Goal: Information Seeking & Learning: Understand process/instructions

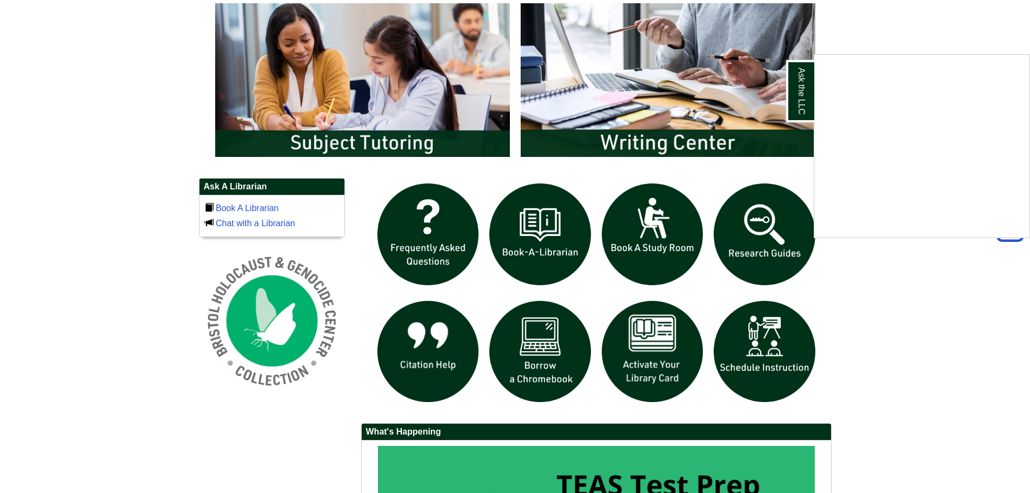
scroll to position [703, 0]
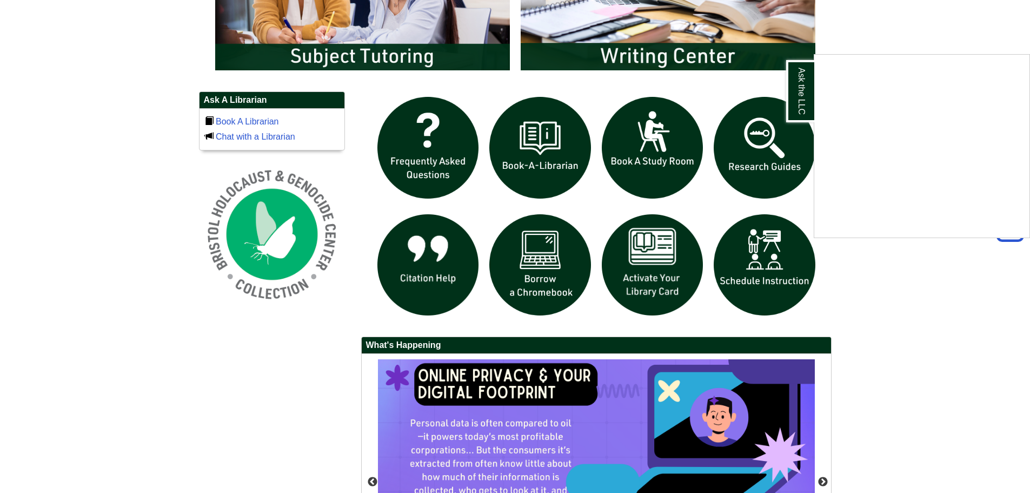
click at [423, 267] on div "Ask the LLC" at bounding box center [515, 246] width 1030 height 493
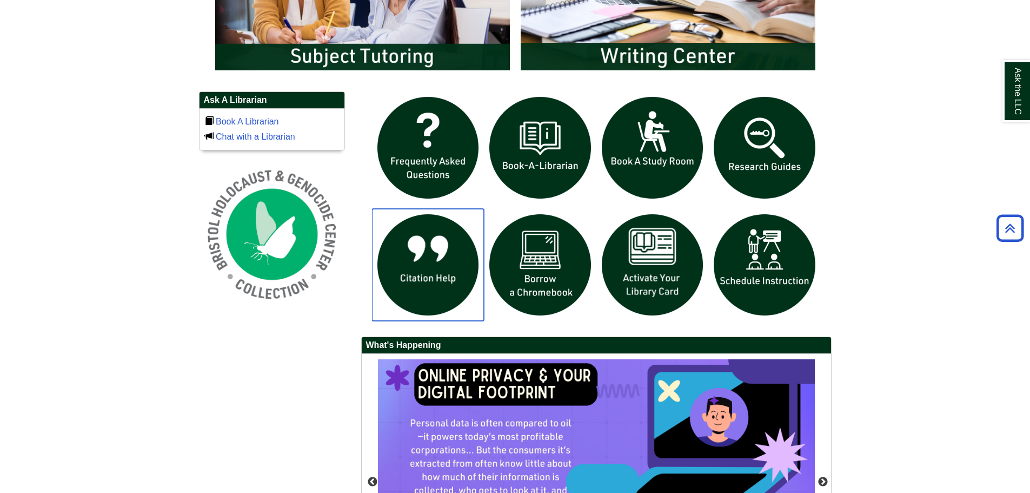
click at [423, 267] on img "slideshow" at bounding box center [428, 265] width 112 height 112
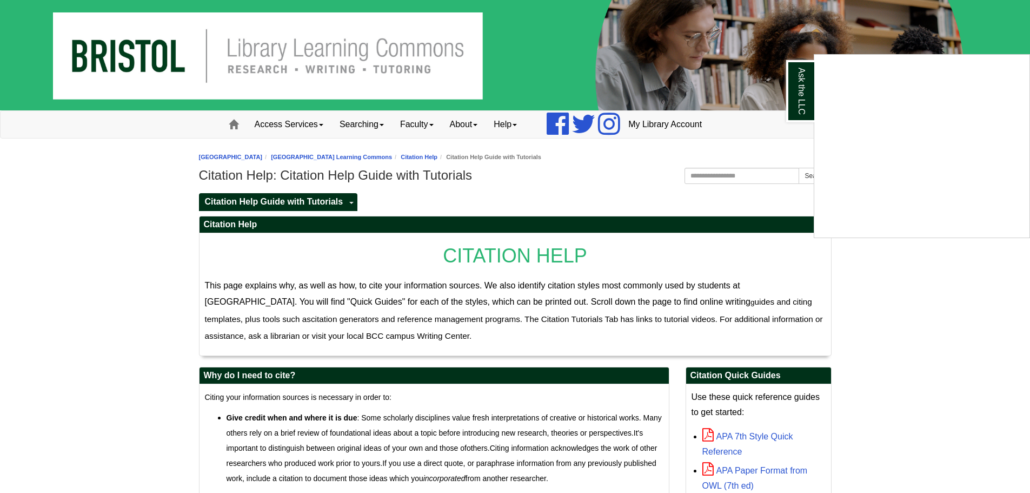
click at [921, 288] on div "Ask the LLC" at bounding box center [515, 246] width 1030 height 493
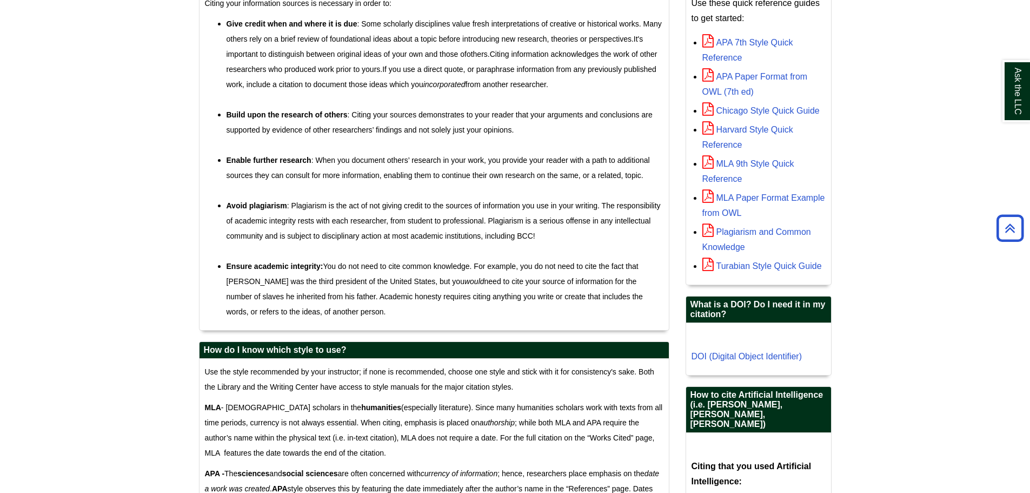
scroll to position [595, 0]
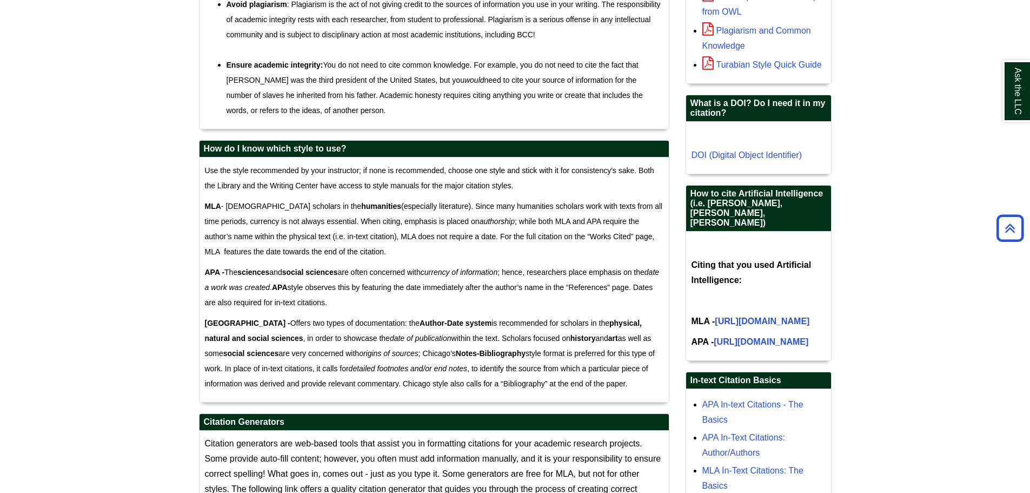
drag, startPoint x: 203, startPoint y: 150, endPoint x: 349, endPoint y: 150, distance: 146.0
click at [349, 150] on h2 "How do I know which style to use?" at bounding box center [434, 149] width 469 height 17
copy h2 "How do I know which style to use?"
click at [324, 149] on h2 "How do I know which style to use?" at bounding box center [434, 149] width 469 height 17
